Goal: Navigation & Orientation: Find specific page/section

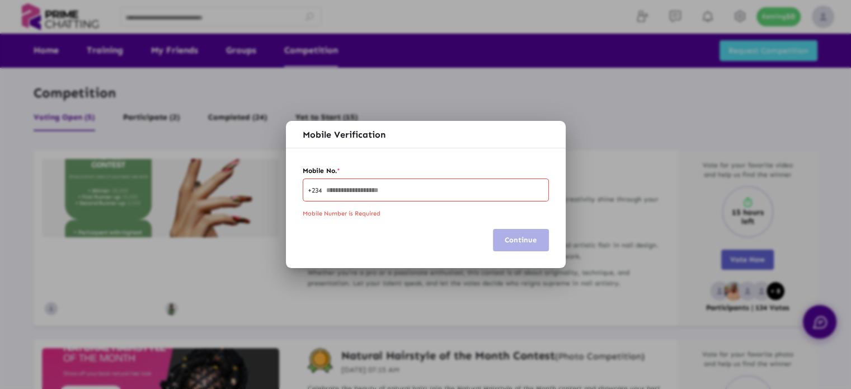
click at [826, 21] on div at bounding box center [425, 194] width 851 height 389
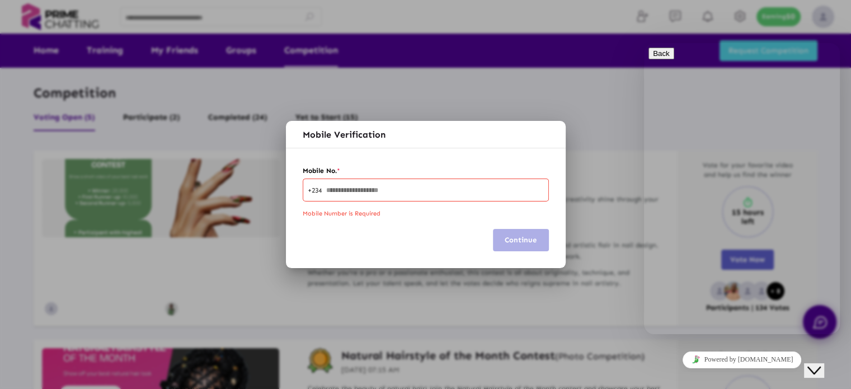
click at [826, 21] on div at bounding box center [425, 194] width 851 height 389
click at [825, 373] on button "Close Chat This icon closes the chat window." at bounding box center [814, 370] width 20 height 15
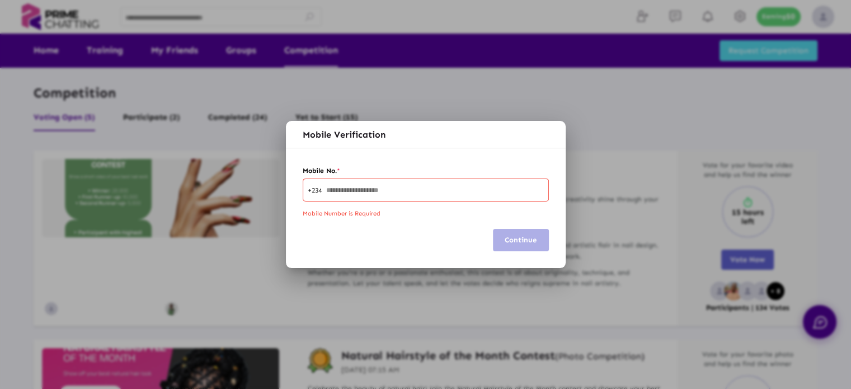
click at [818, 22] on div at bounding box center [425, 194] width 851 height 389
